Goal: Task Accomplishment & Management: Use online tool/utility

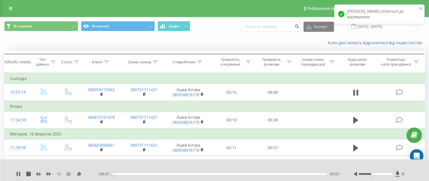
click at [370, 174] on div at bounding box center [375, 174] width 34 height 2
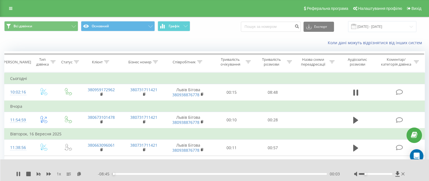
click at [367, 174] on div at bounding box center [375, 174] width 34 height 2
drag, startPoint x: 367, startPoint y: 174, endPoint x: 369, endPoint y: 174, distance: 2.9
click at [369, 174] on div at bounding box center [375, 174] width 34 height 2
click at [367, 174] on div at bounding box center [375, 174] width 34 height 2
click at [369, 174] on div at bounding box center [375, 174] width 34 height 2
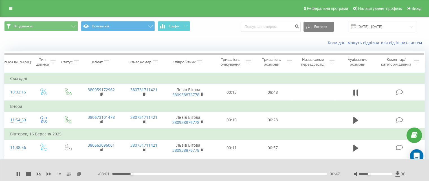
click at [366, 174] on div at bounding box center [375, 174] width 34 height 2
click at [363, 174] on div at bounding box center [375, 174] width 34 height 2
click at [364, 174] on div at bounding box center [375, 174] width 34 height 2
click at [362, 174] on div at bounding box center [375, 174] width 34 height 2
click at [364, 174] on div at bounding box center [375, 174] width 34 height 2
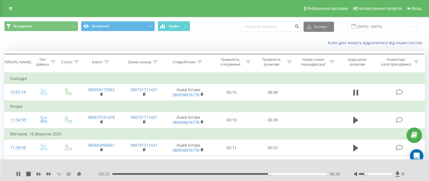
click at [367, 174] on div at bounding box center [375, 174] width 34 height 2
click at [366, 174] on div "Accessibility label" at bounding box center [365, 174] width 2 height 2
click at [367, 174] on div at bounding box center [375, 174] width 34 height 2
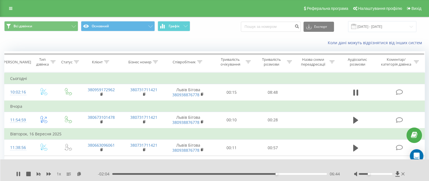
click at [367, 174] on div at bounding box center [375, 174] width 34 height 2
click at [366, 174] on div at bounding box center [375, 174] width 34 height 2
click at [19, 174] on icon at bounding box center [19, 174] width 1 height 5
